Goal: Transaction & Acquisition: Purchase product/service

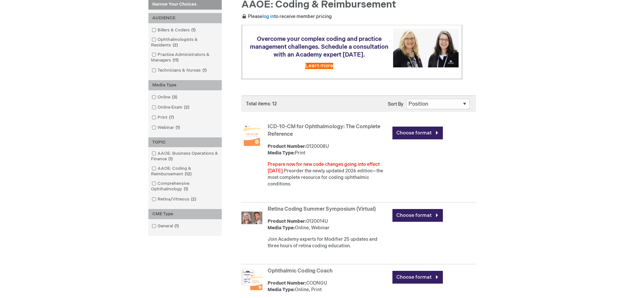
scroll to position [131, 0]
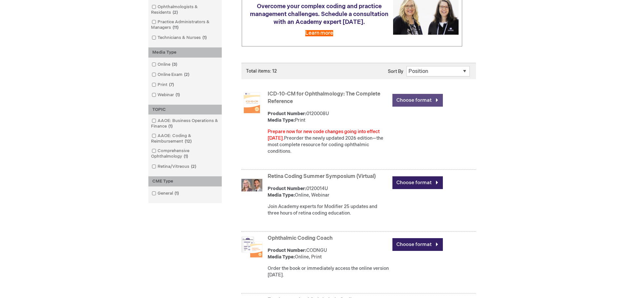
click at [428, 100] on link "Choose format" at bounding box center [417, 100] width 50 height 13
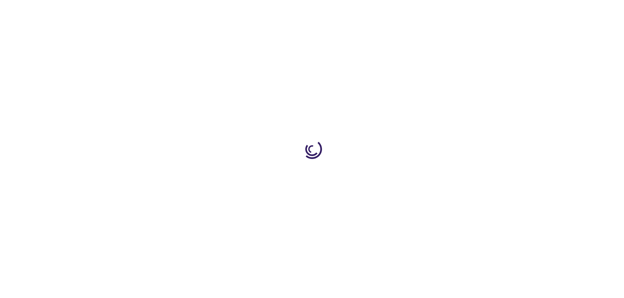
type input "0"
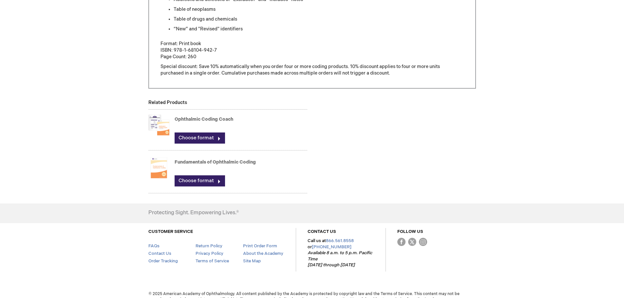
scroll to position [402, 0]
